Goal: Find specific page/section: Find specific page/section

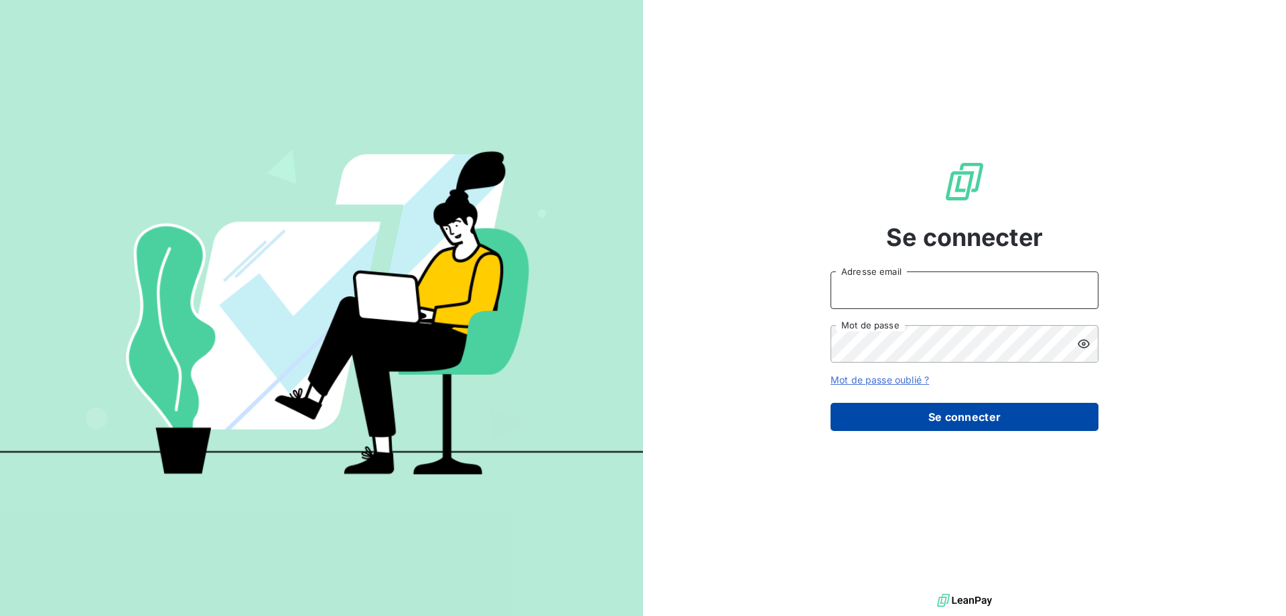
type input "[EMAIL_ADDRESS][DOMAIN_NAME]"
click at [902, 411] on button "Se connecter" at bounding box center [965, 417] width 268 height 28
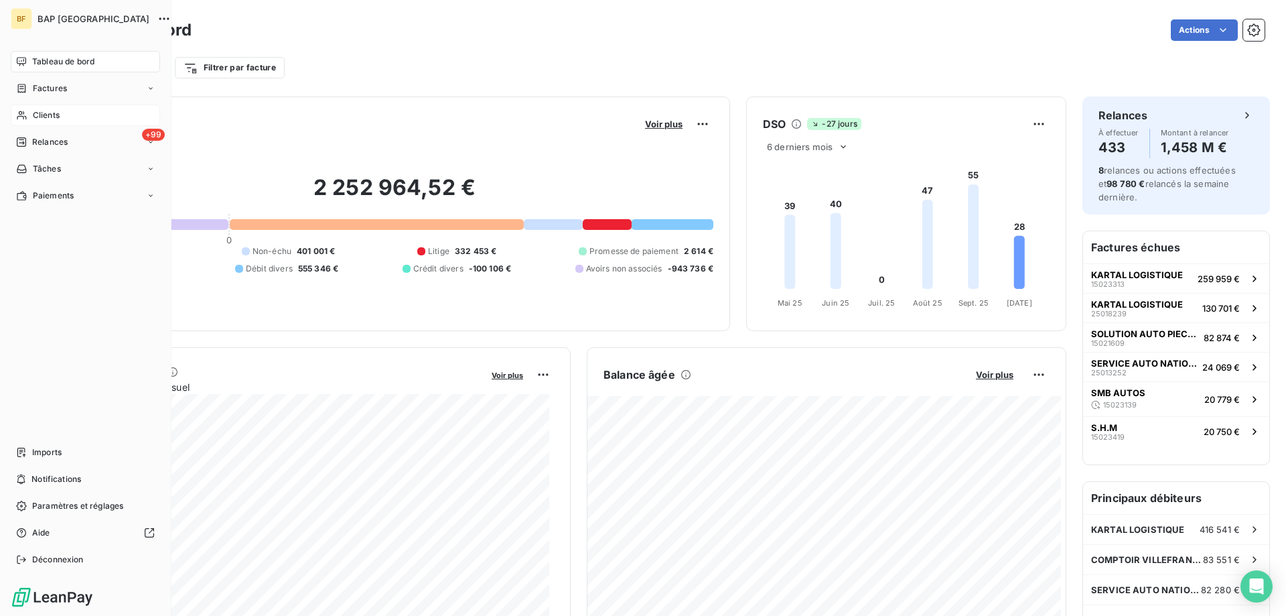
click at [33, 109] on span "Clients" at bounding box center [46, 115] width 27 height 12
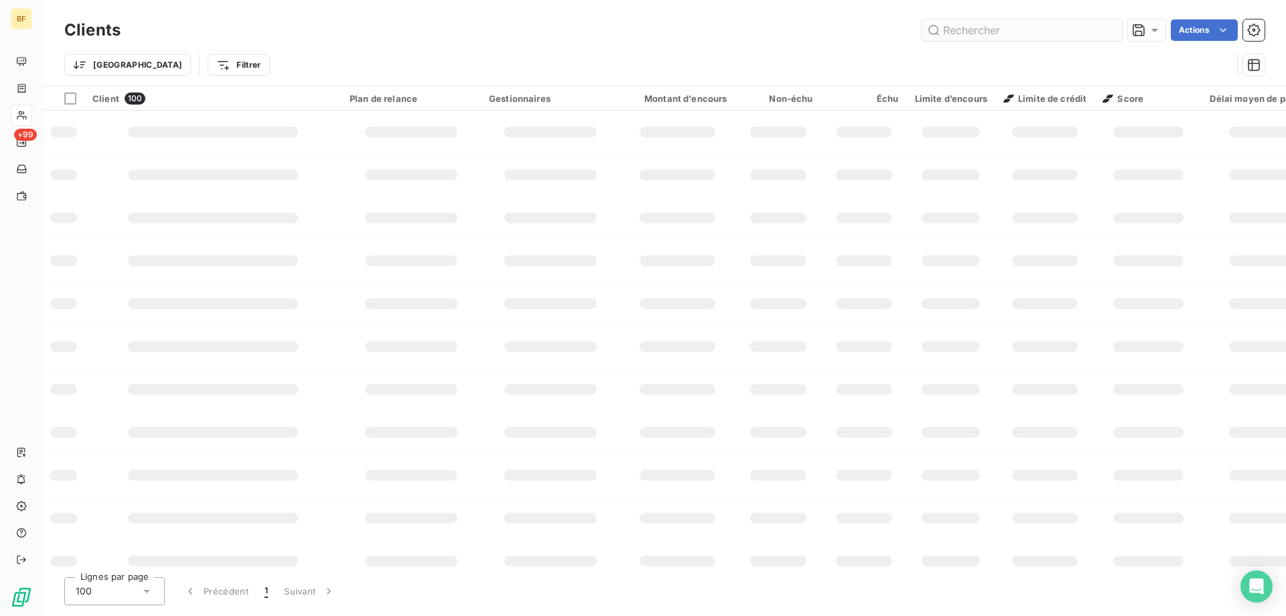
click at [961, 32] on input "text" at bounding box center [1022, 29] width 201 height 21
click at [961, 33] on input "text" at bounding box center [1022, 29] width 201 height 21
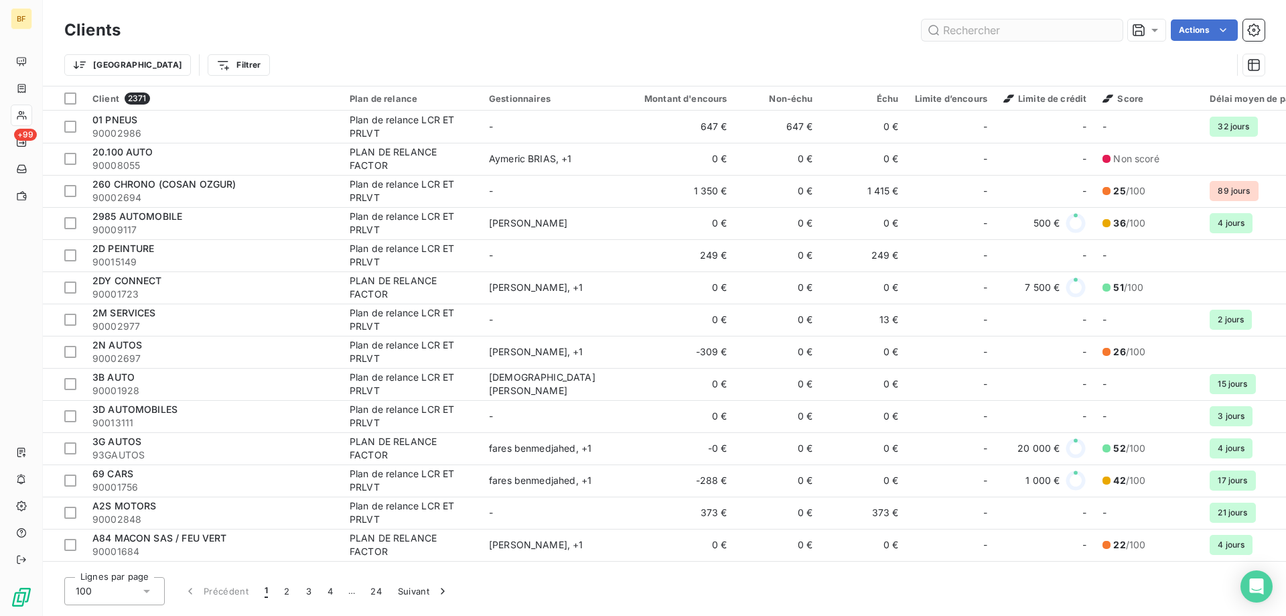
click at [965, 31] on input "text" at bounding box center [1022, 29] width 201 height 21
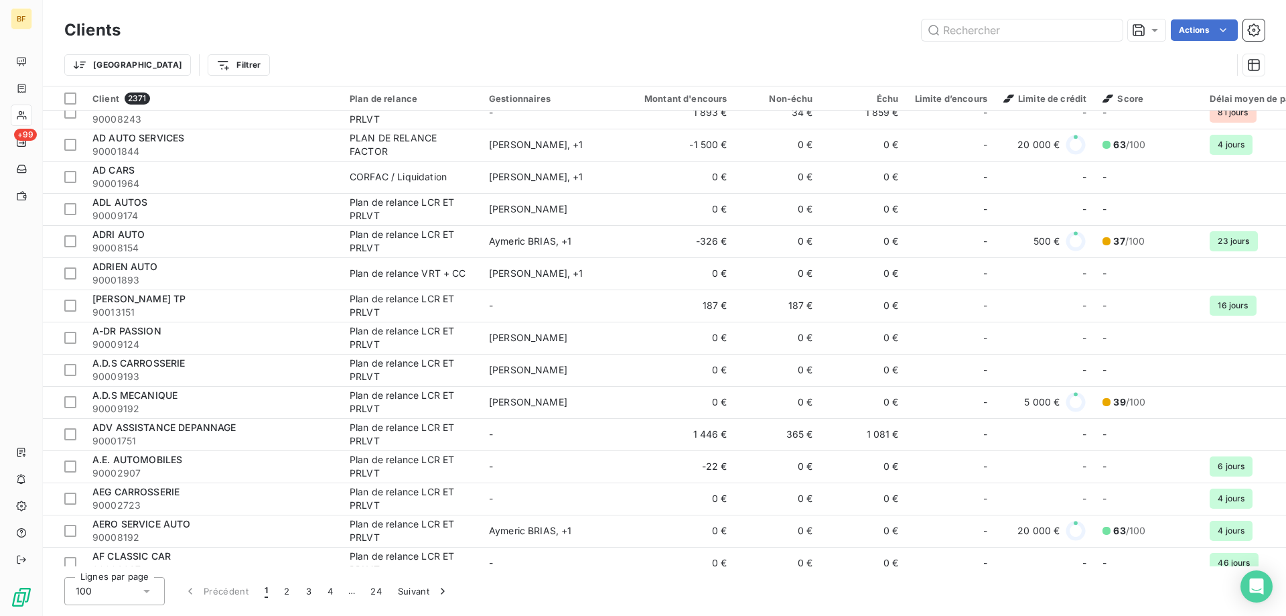
scroll to position [1340, 0]
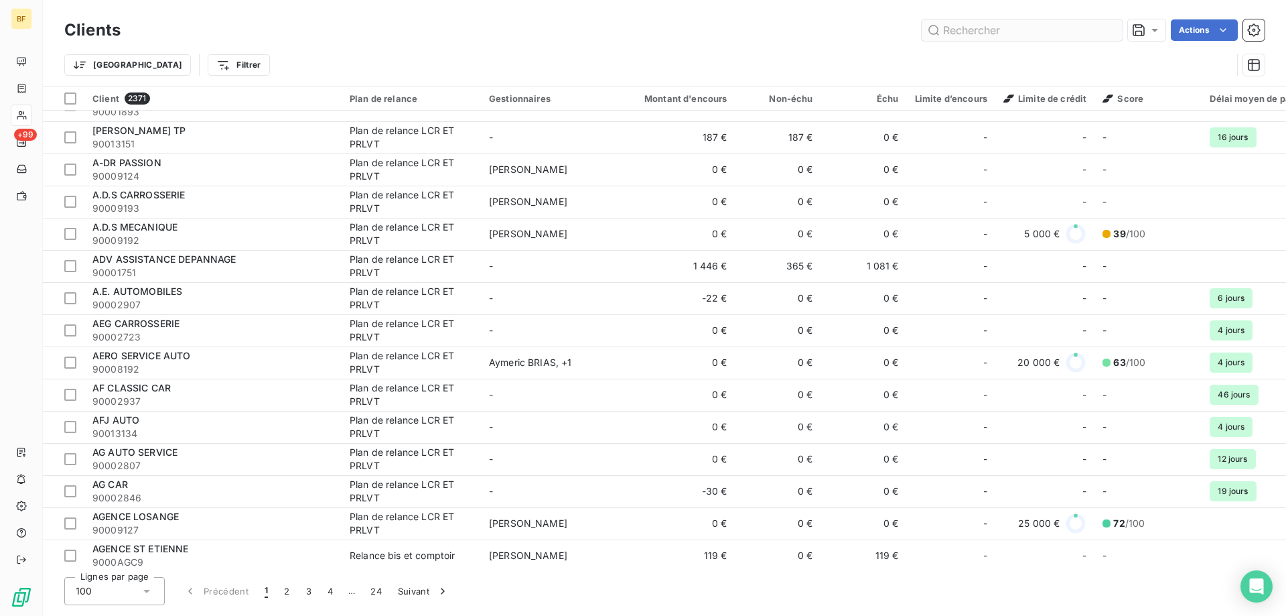
click at [982, 33] on input "text" at bounding box center [1022, 29] width 201 height 21
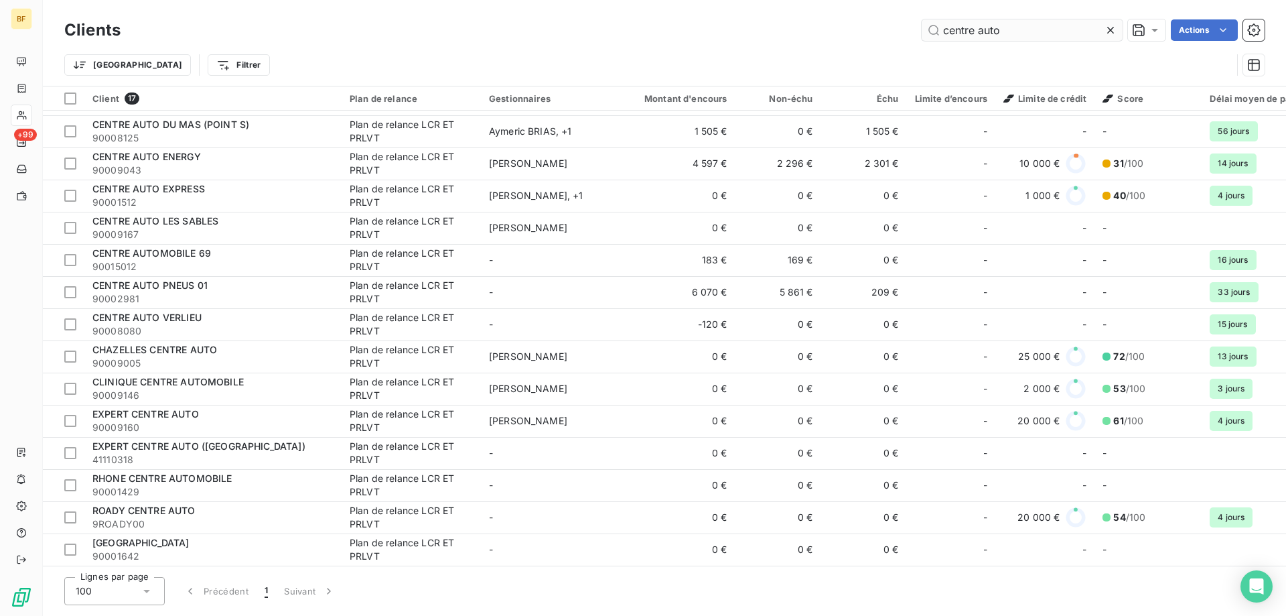
scroll to position [97, 0]
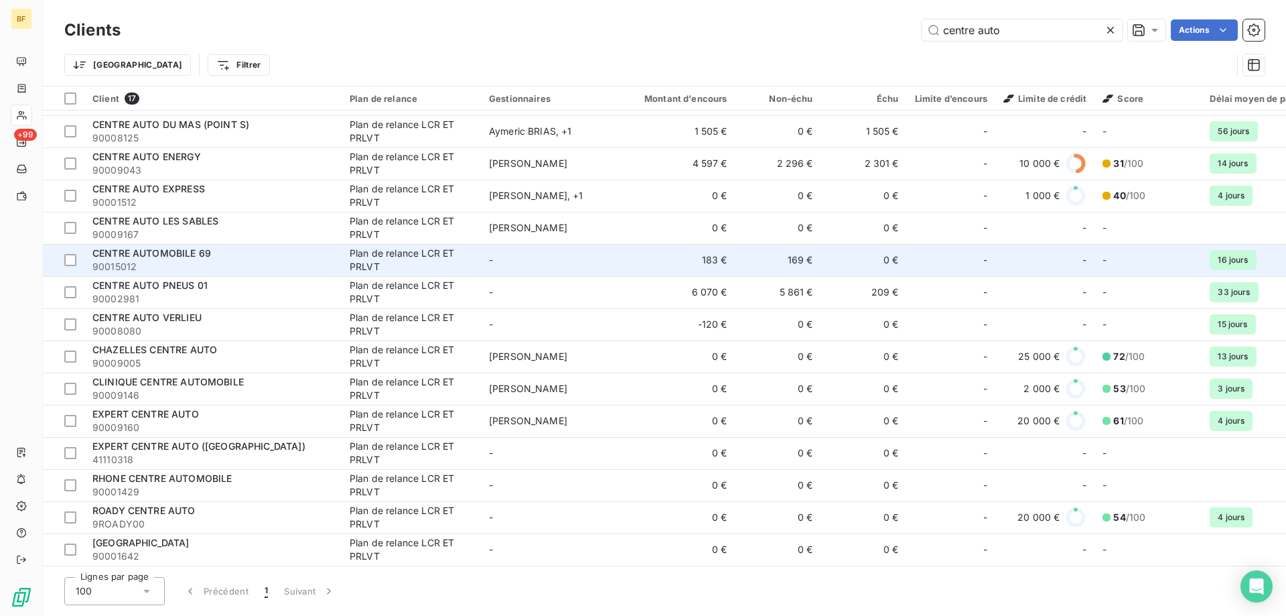
type input "centre auto"
click at [182, 260] on span "90015012" at bounding box center [212, 266] width 241 height 13
